Goal: Navigation & Orientation: Understand site structure

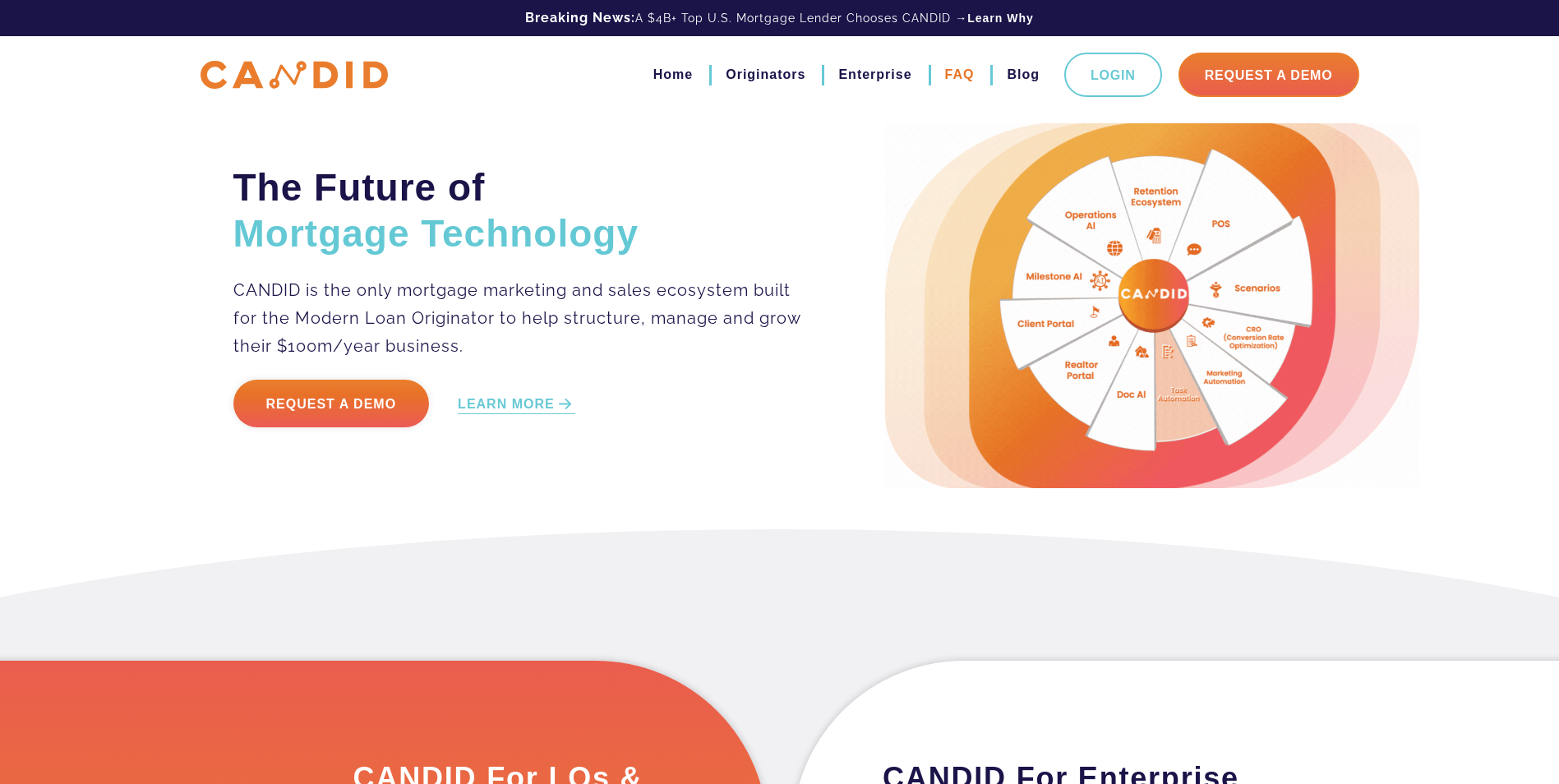
click at [946, 70] on link "FAQ" at bounding box center [960, 74] width 30 height 28
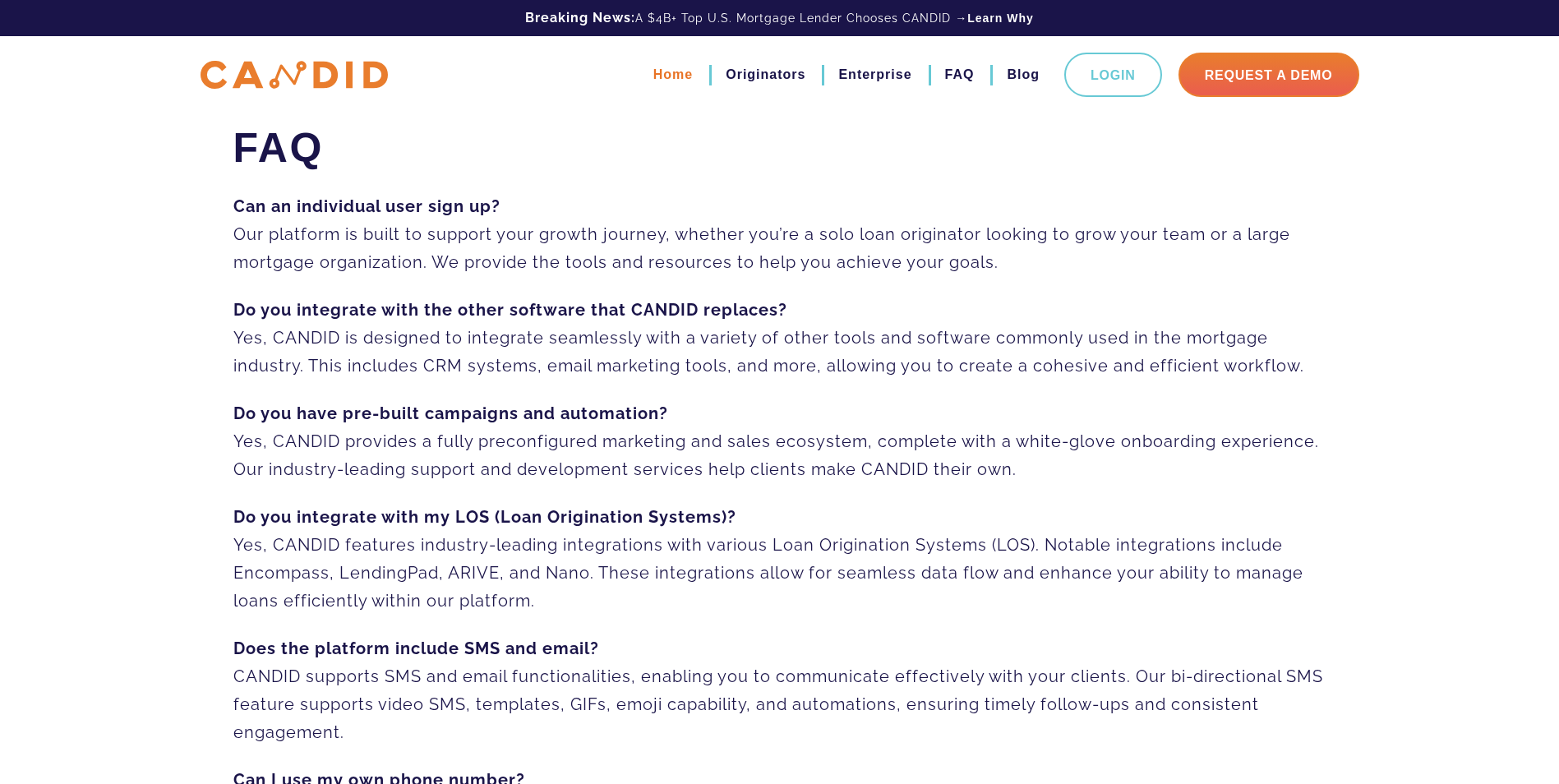
click at [662, 70] on link "Home" at bounding box center [673, 74] width 40 height 28
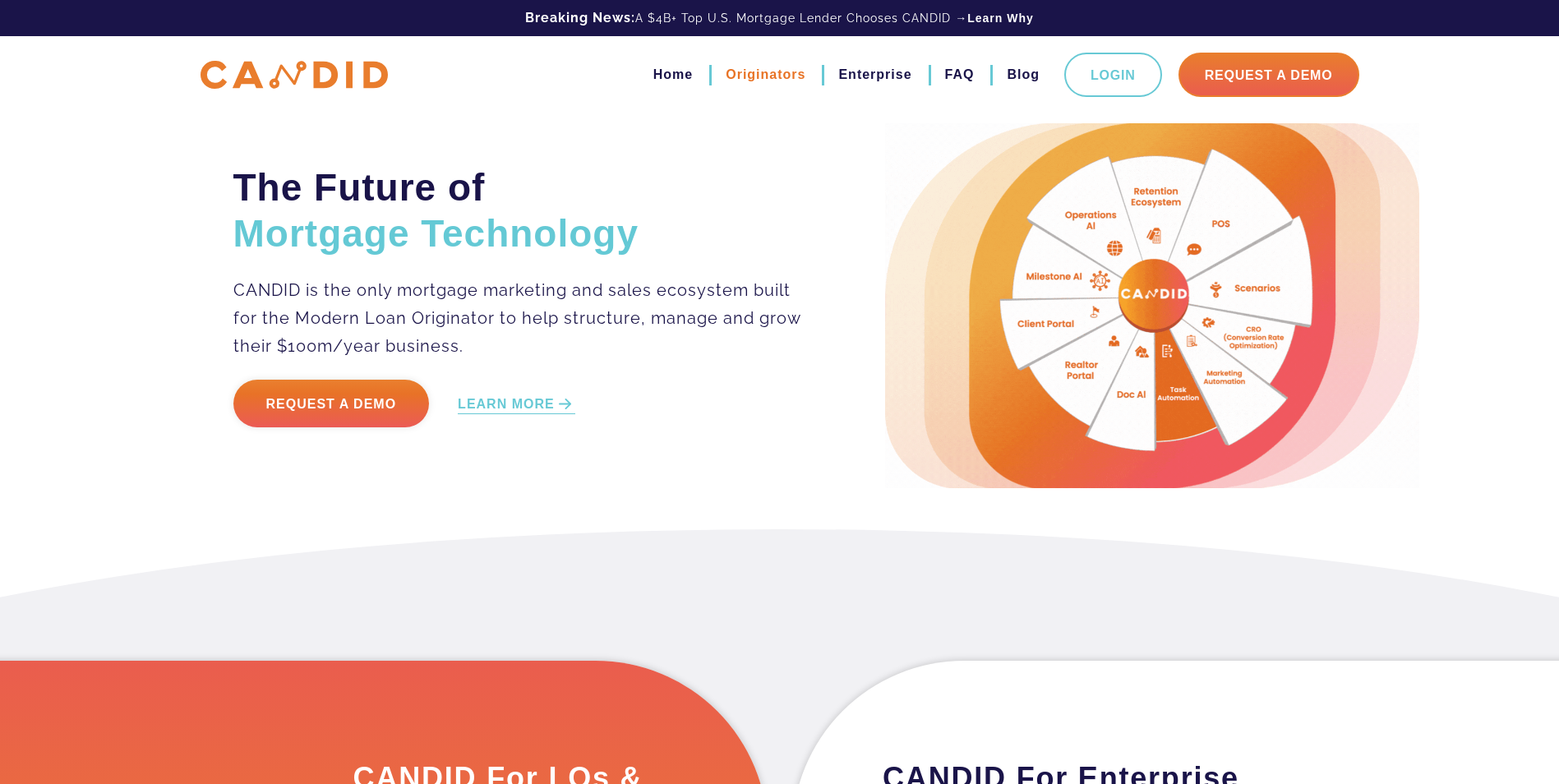
click at [772, 74] on link "Originators" at bounding box center [766, 74] width 79 height 28
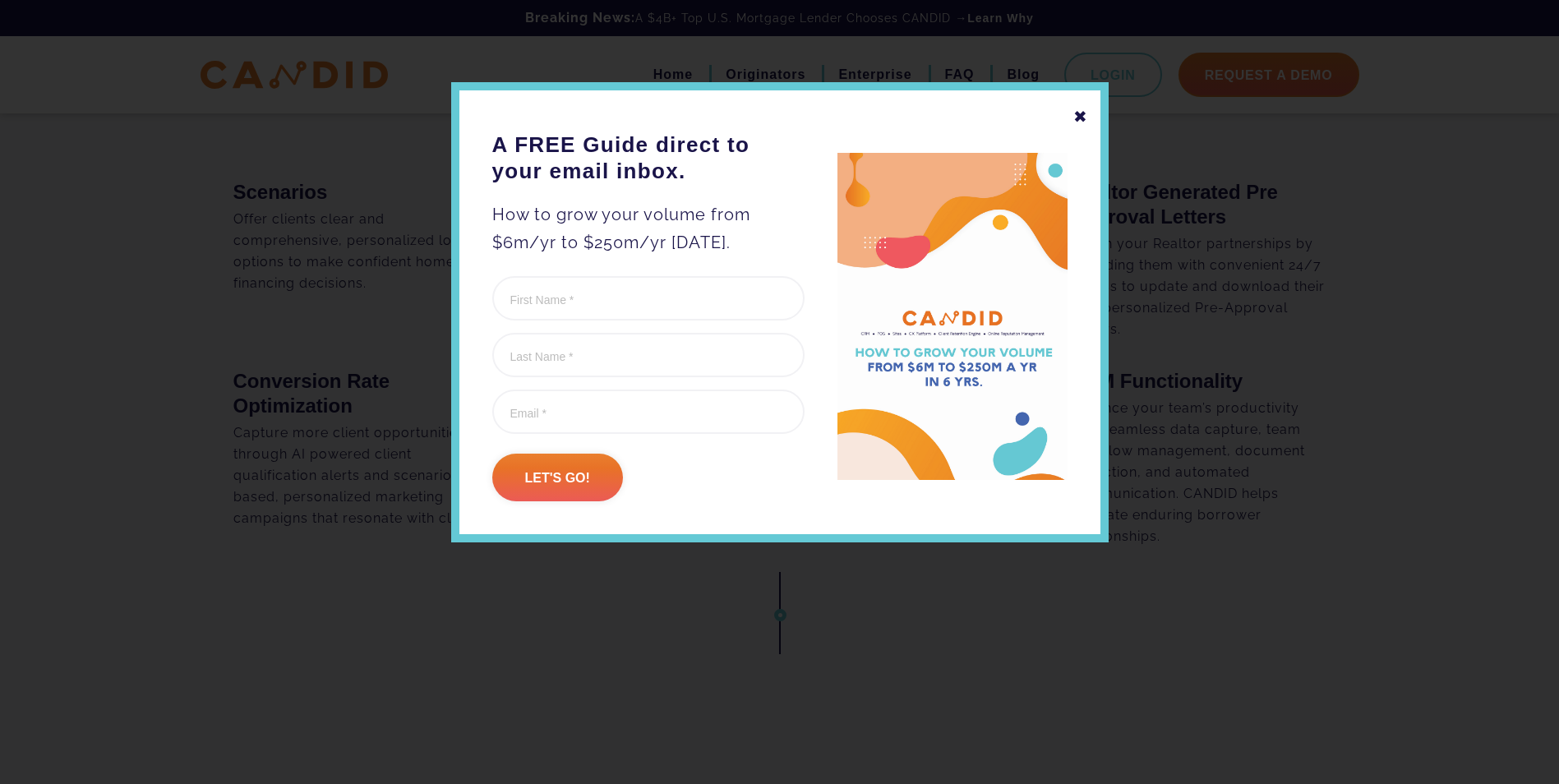
scroll to position [1233, 0]
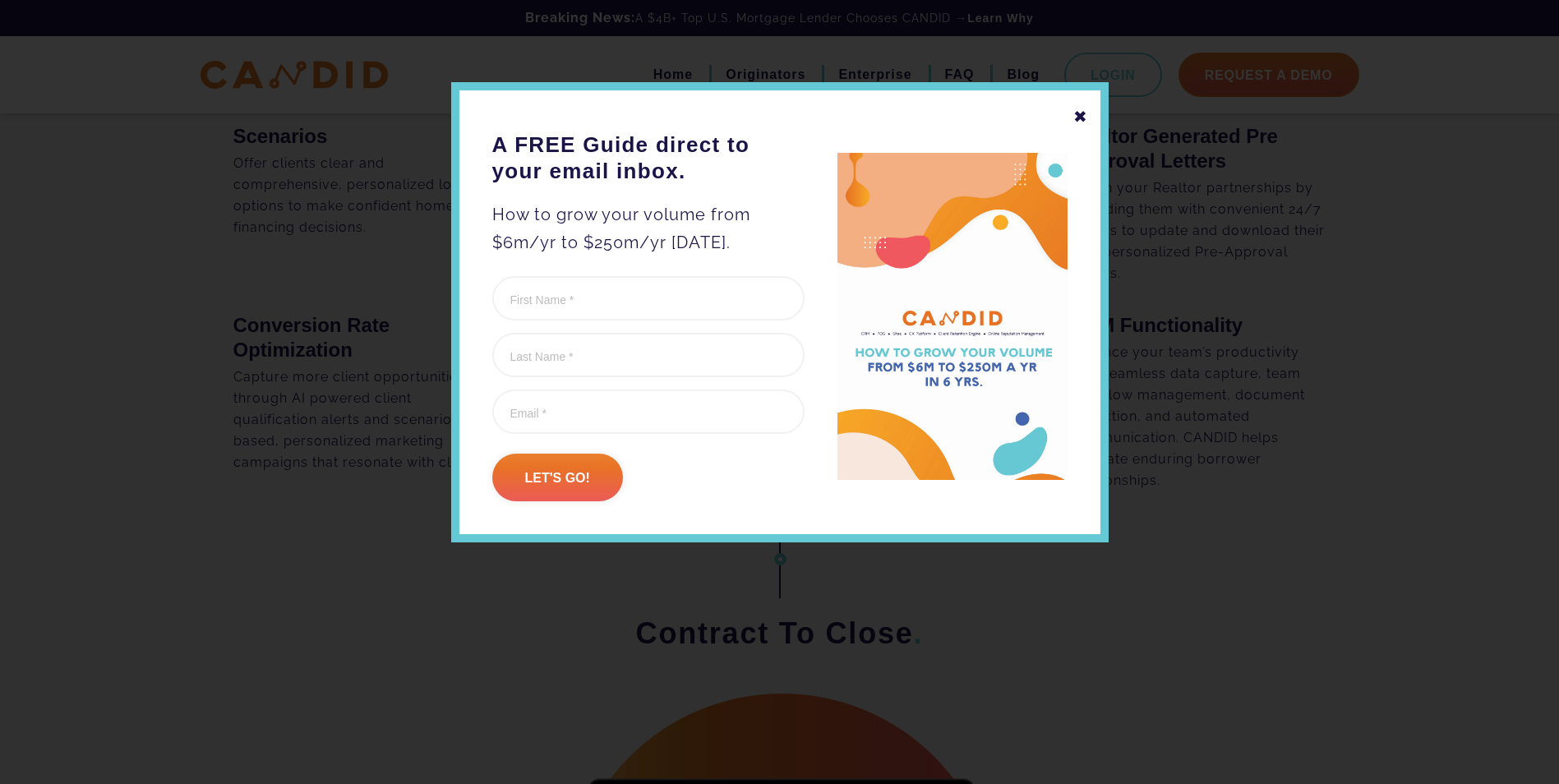
click at [1084, 109] on div "✖" at bounding box center [1080, 117] width 14 height 28
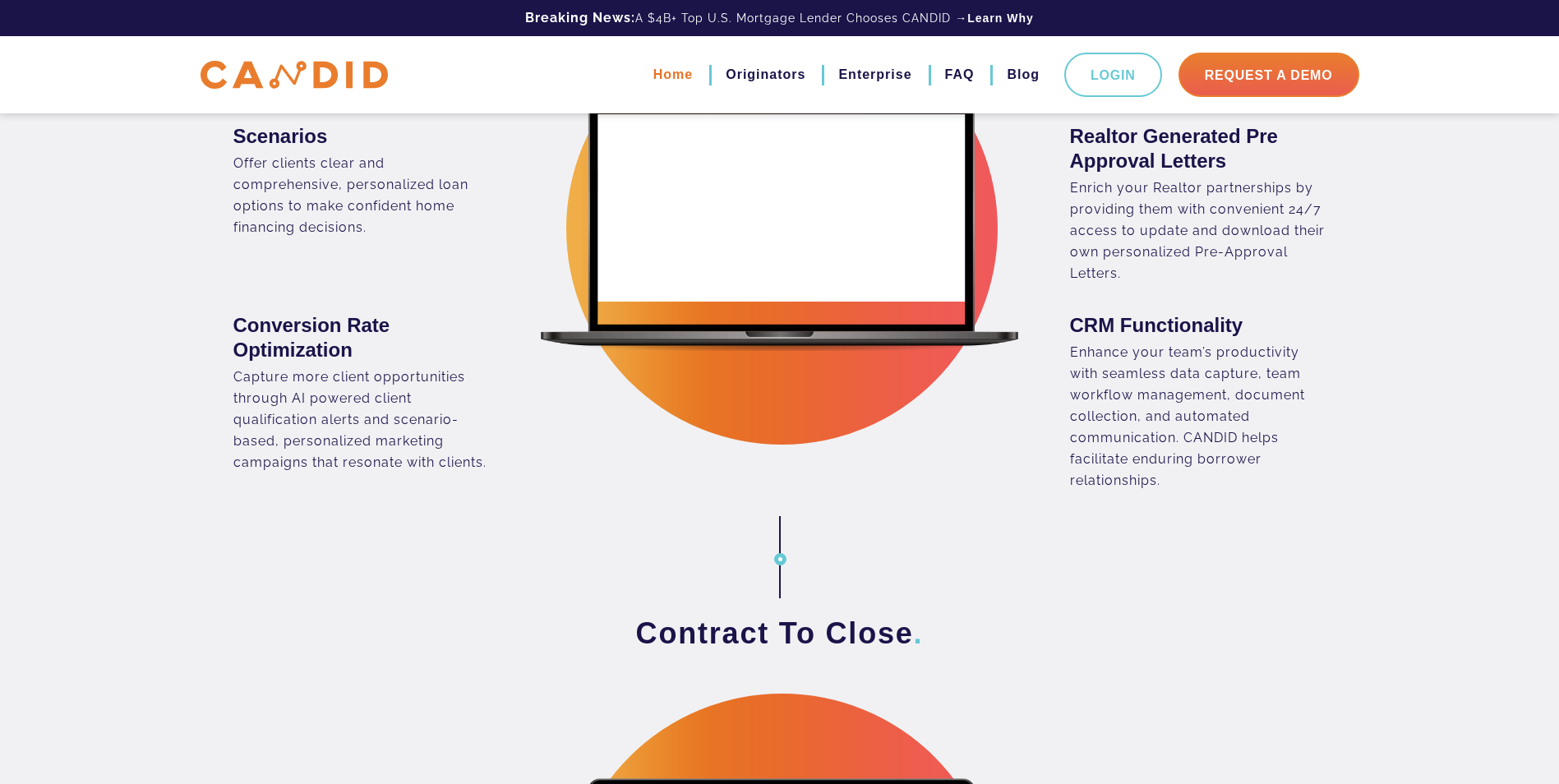
click at [669, 80] on link "Home" at bounding box center [673, 74] width 40 height 28
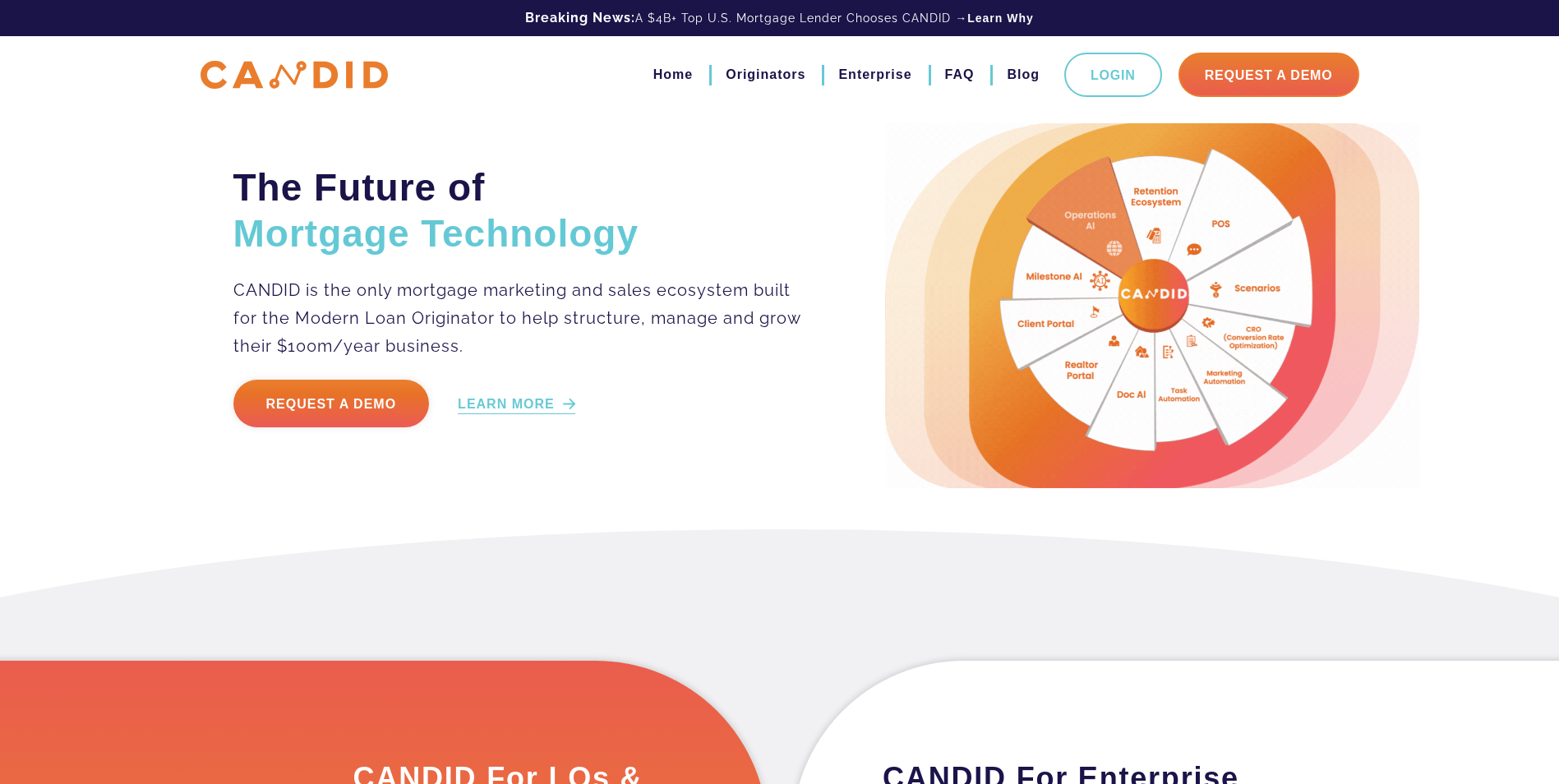
click at [545, 402] on link "LEARN MORE" at bounding box center [517, 405] width 117 height 19
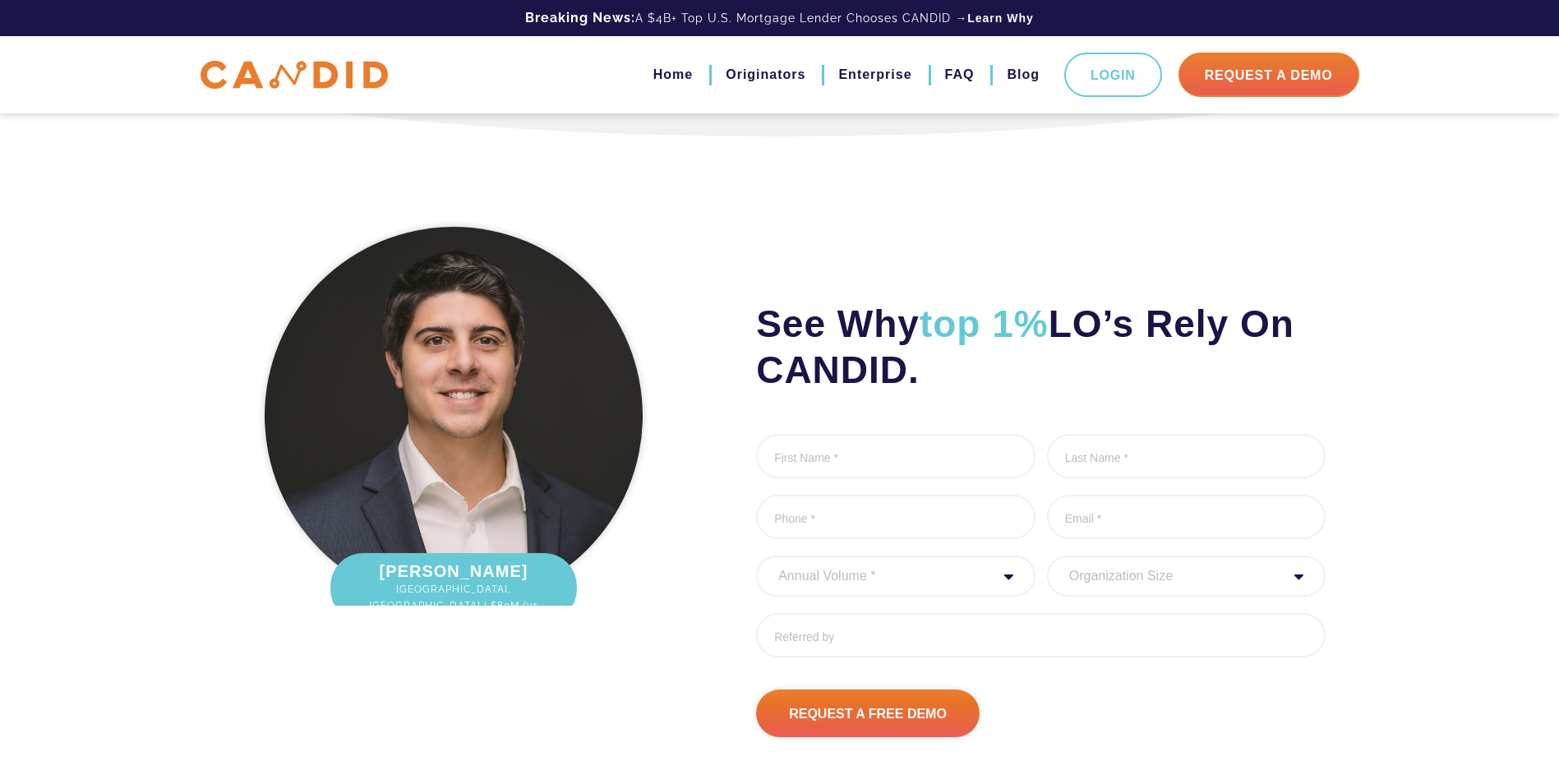
scroll to position [1674, 0]
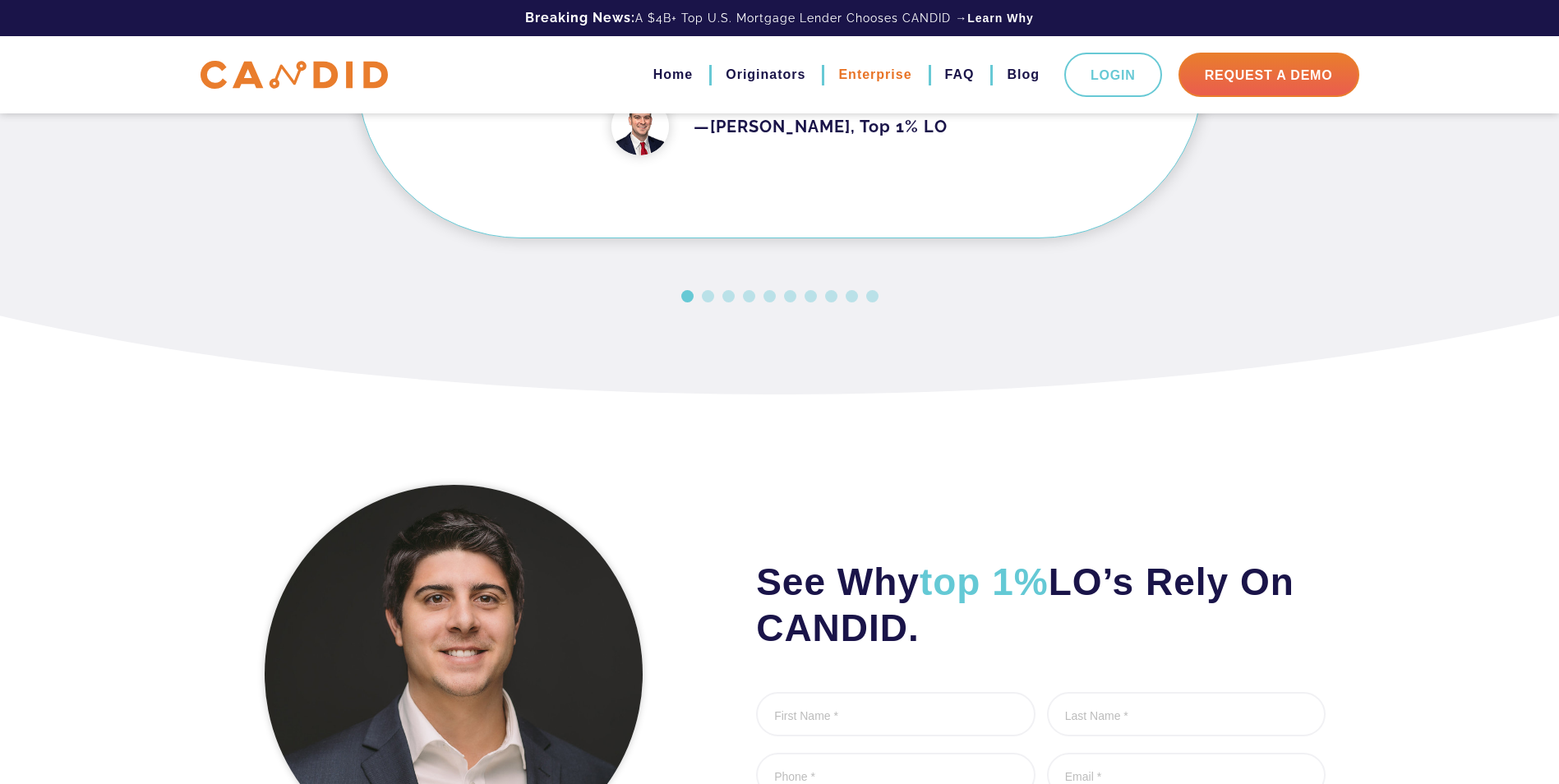
click at [891, 72] on link "Enterprise" at bounding box center [874, 74] width 73 height 28
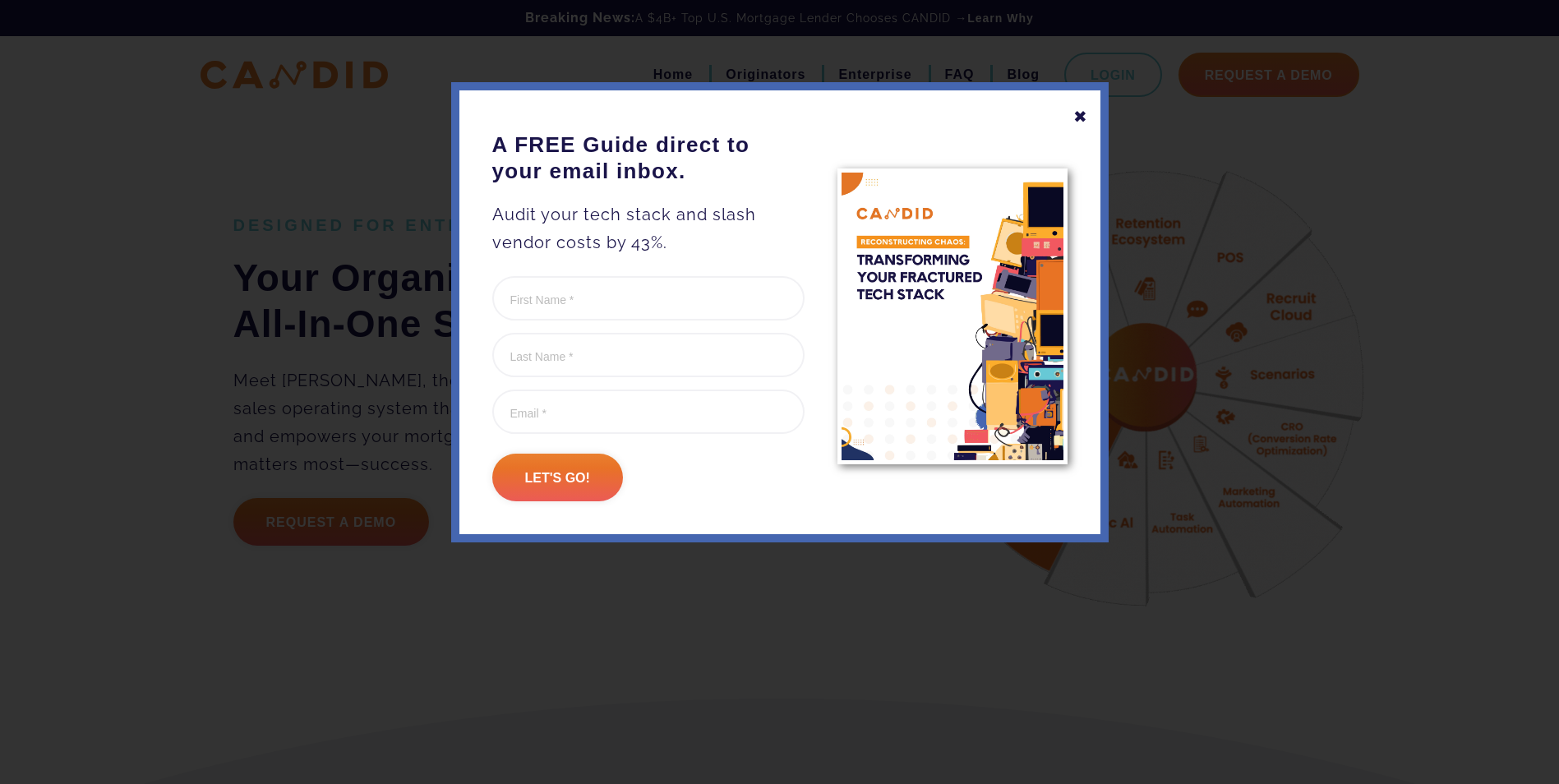
click at [1078, 116] on div "✖" at bounding box center [1080, 117] width 14 height 28
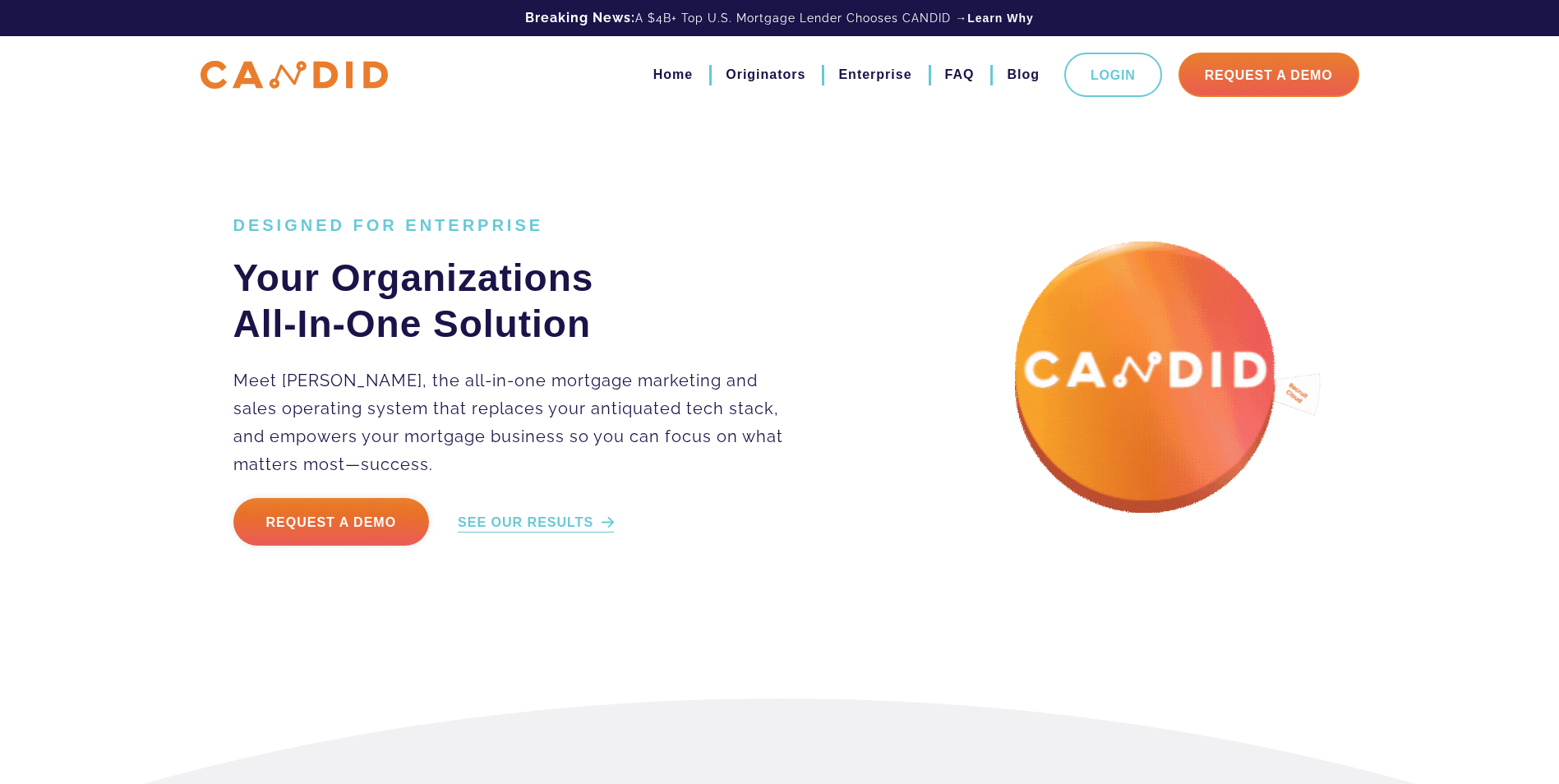
click at [537, 516] on link "SEE OUR RESULTS" at bounding box center [536, 523] width 156 height 19
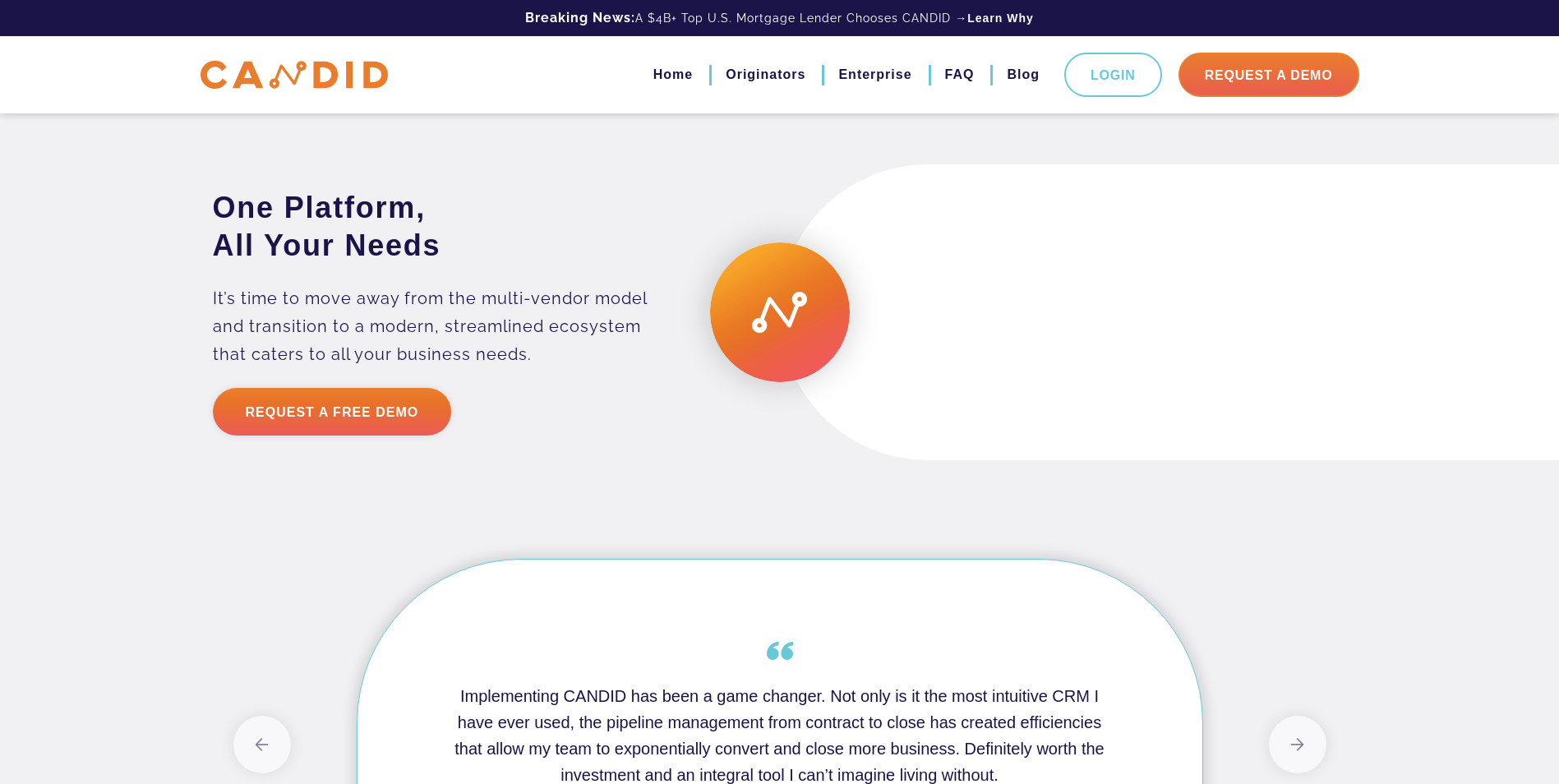
scroll to position [2823, 0]
